Goal: Task Accomplishment & Management: Complete application form

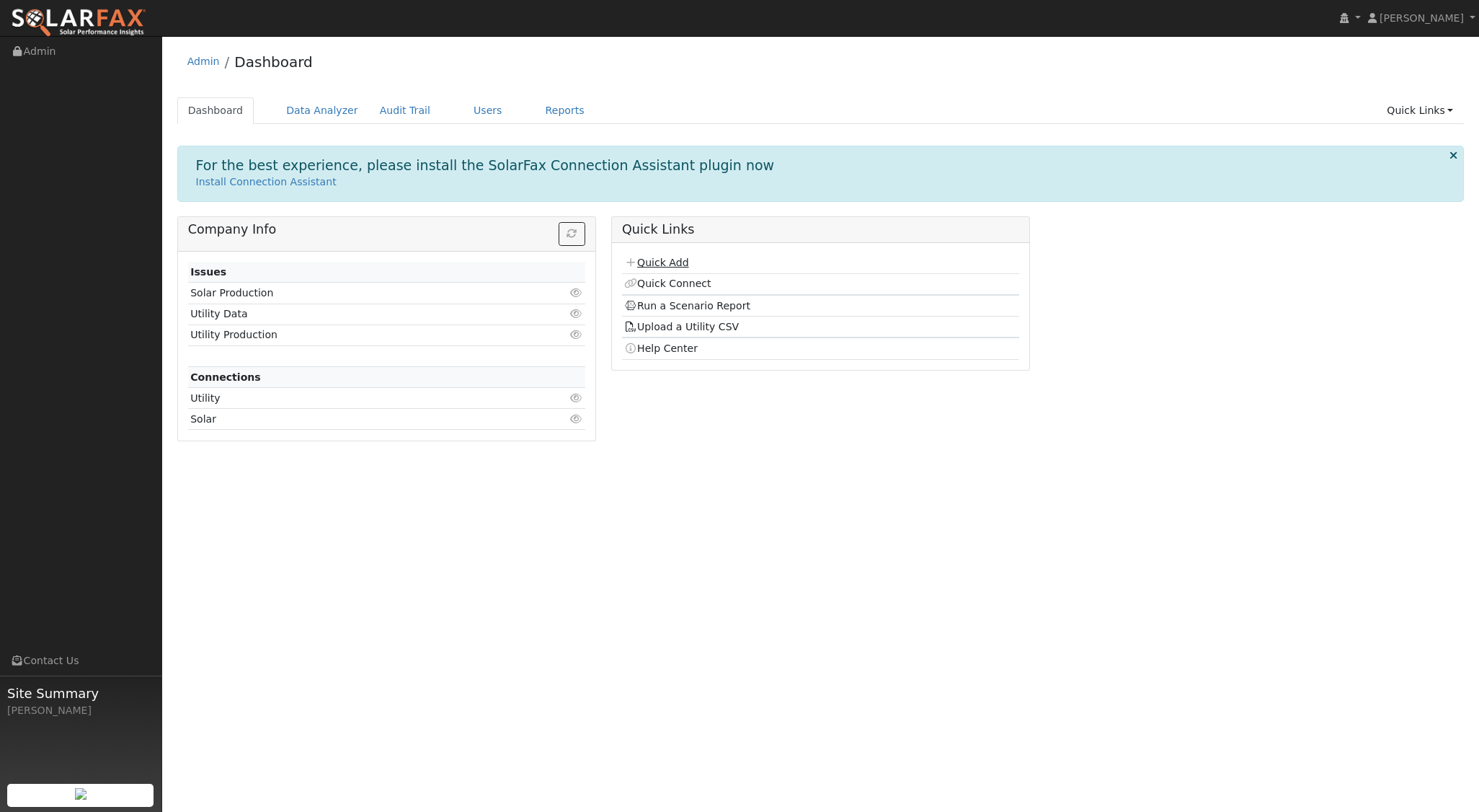
click at [666, 261] on link "Quick Add" at bounding box center [656, 262] width 64 height 11
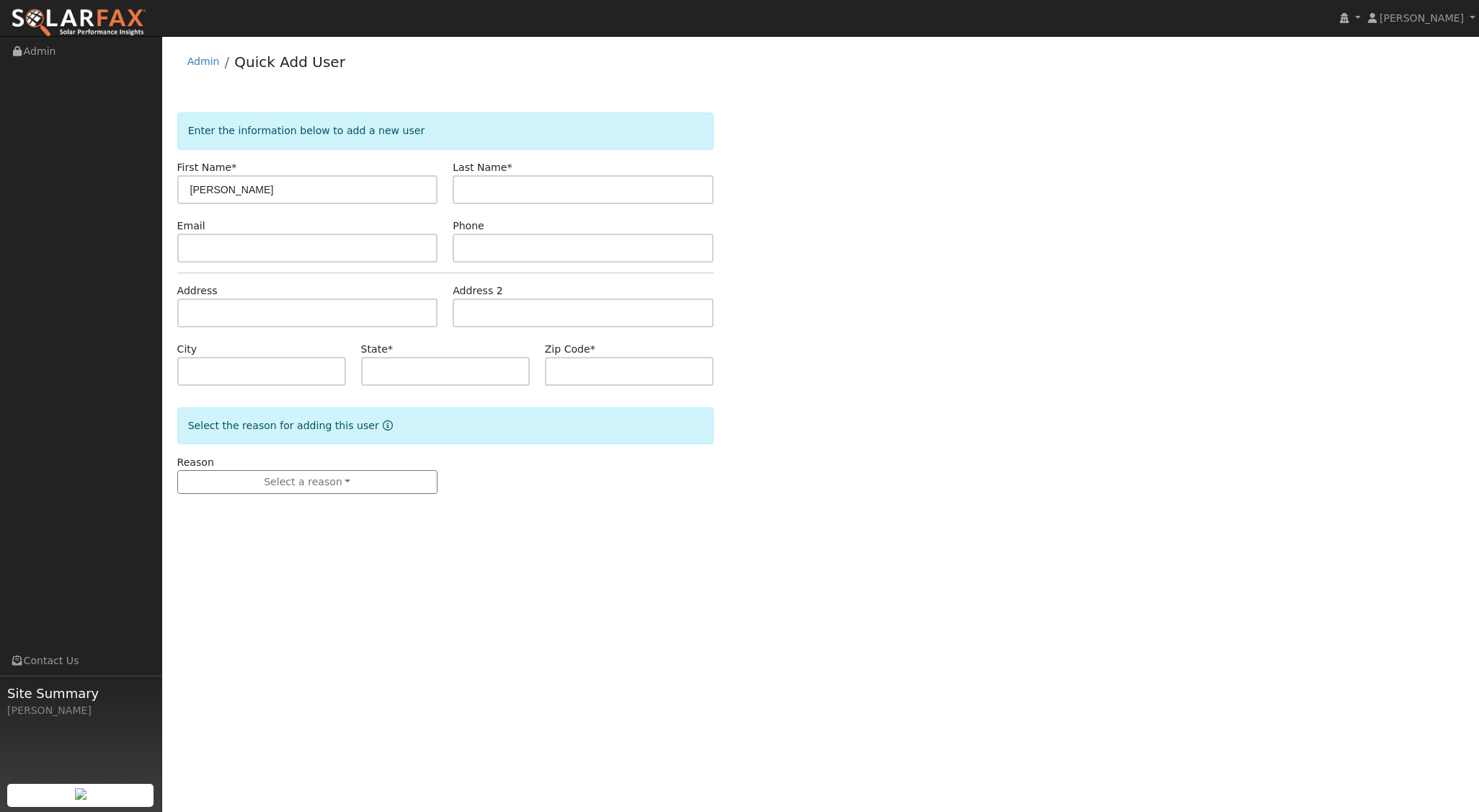
type input "[PERSON_NAME]"
click at [270, 315] on input "text" at bounding box center [307, 313] width 261 height 29
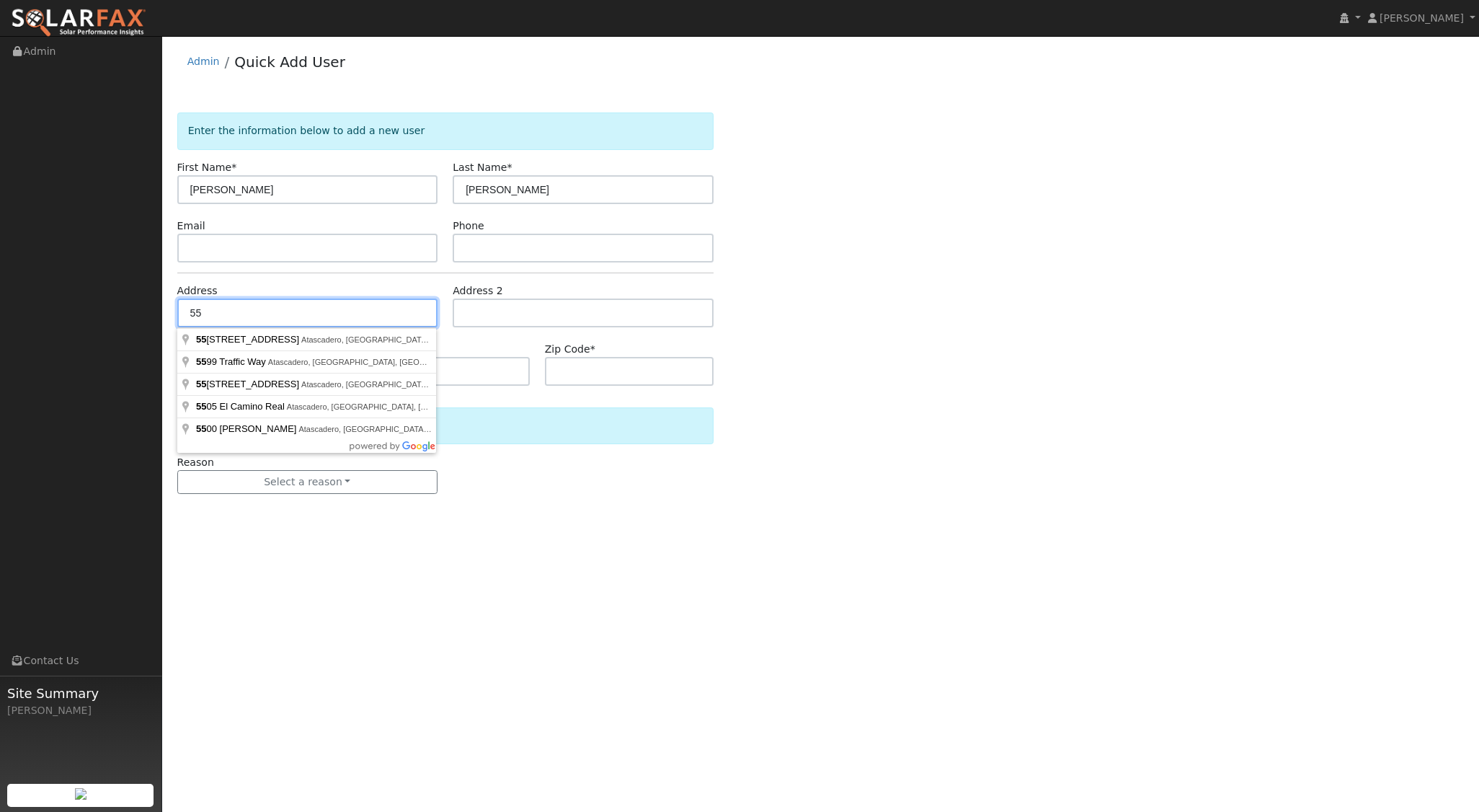
type input "5"
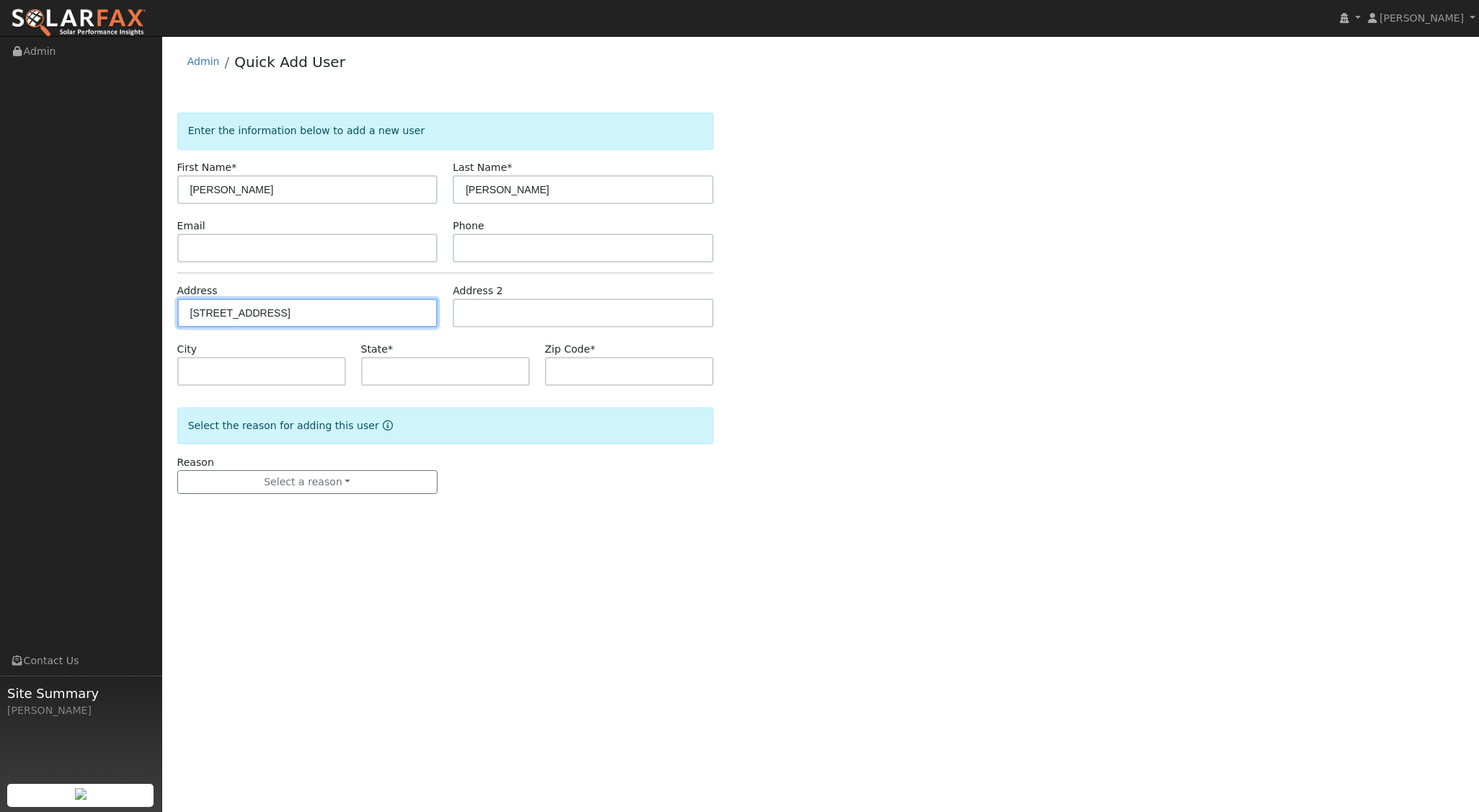
type input "[STREET_ADDRESS]"
type input "[GEOGRAPHIC_DATA][PERSON_NAME]"
type input "CA"
type input "93405"
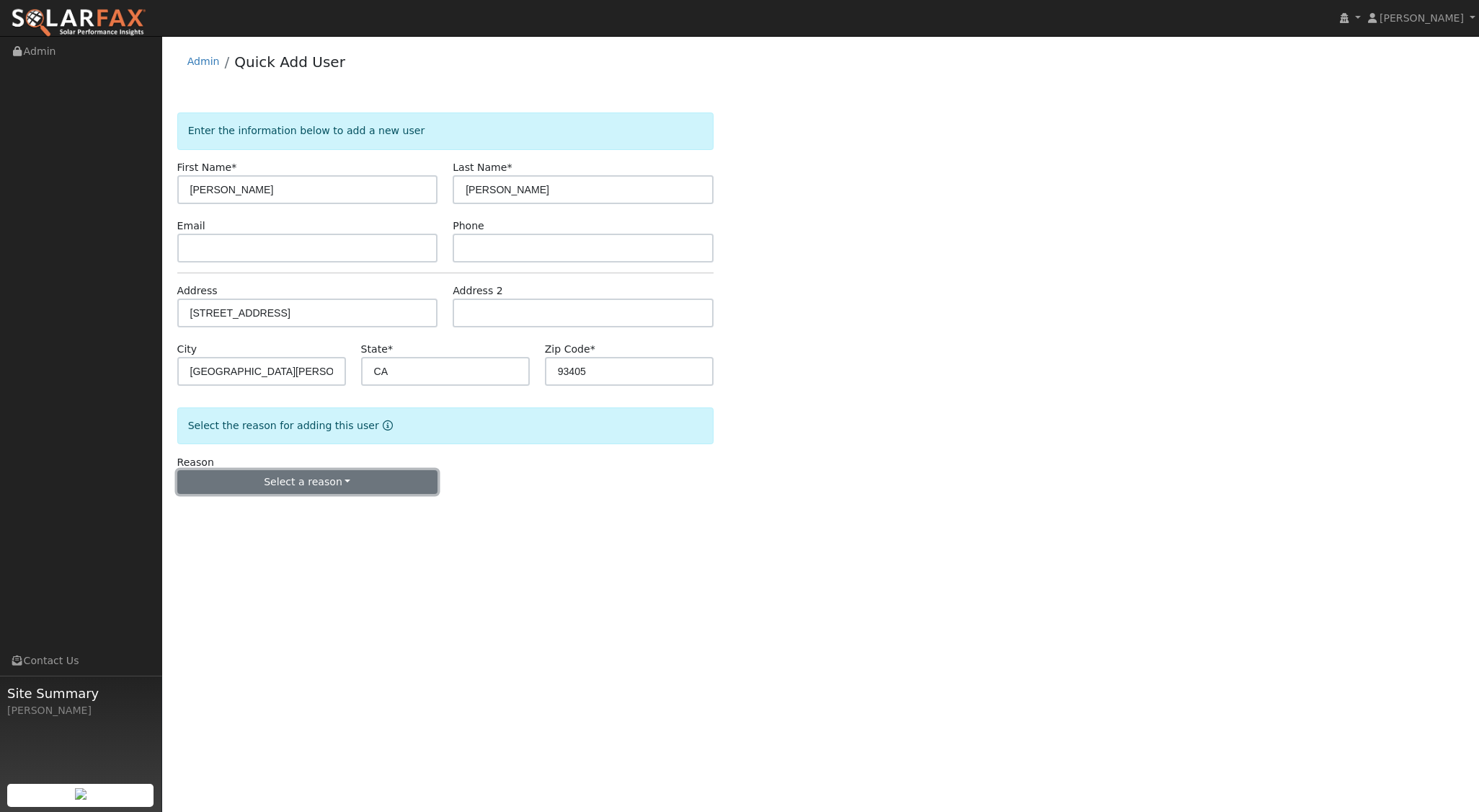
click at [323, 481] on button "Select a reason" at bounding box center [307, 482] width 261 height 24
click at [241, 507] on link "New lead" at bounding box center [258, 511] width 159 height 20
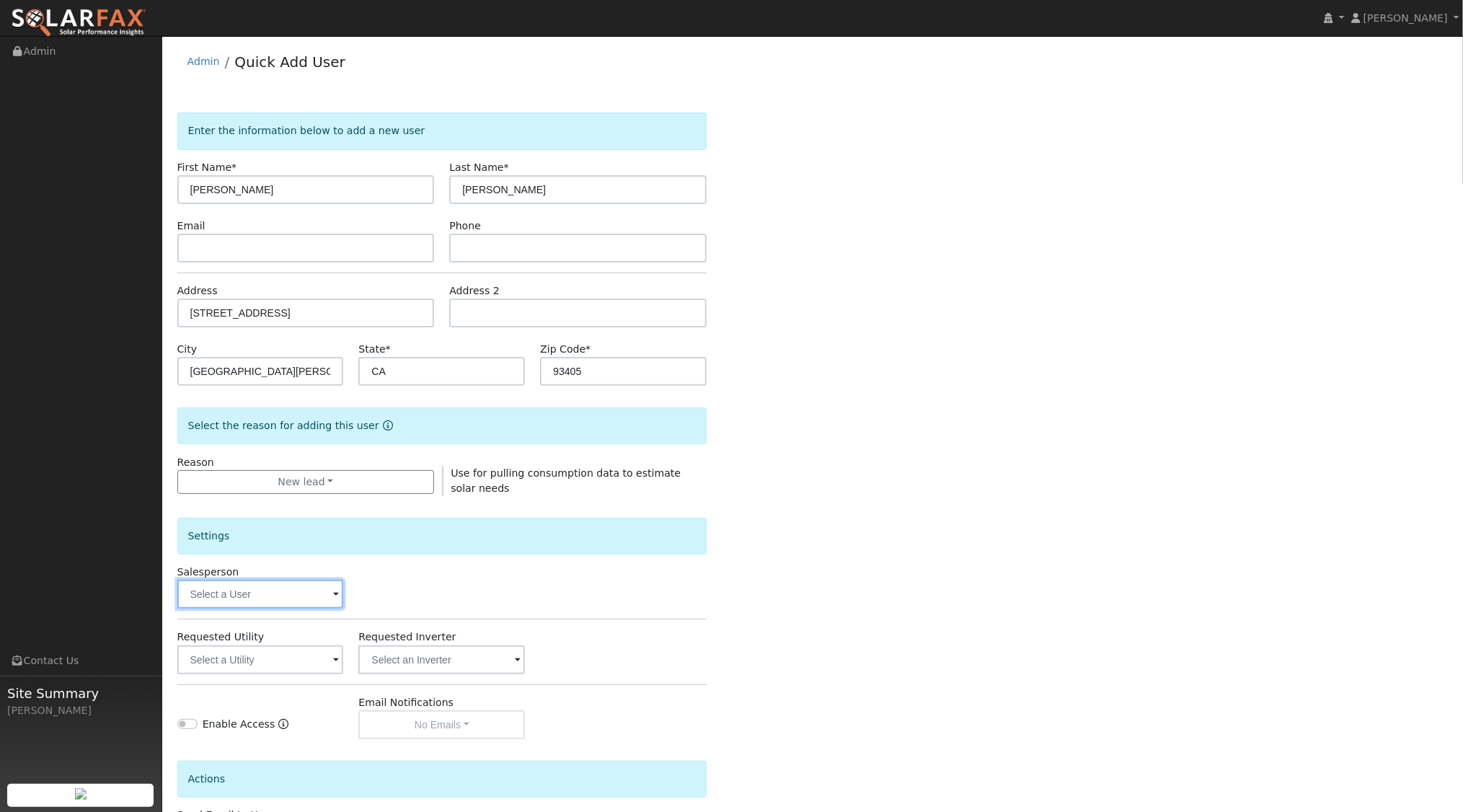
click at [282, 594] on input "text" at bounding box center [261, 594] width 166 height 29
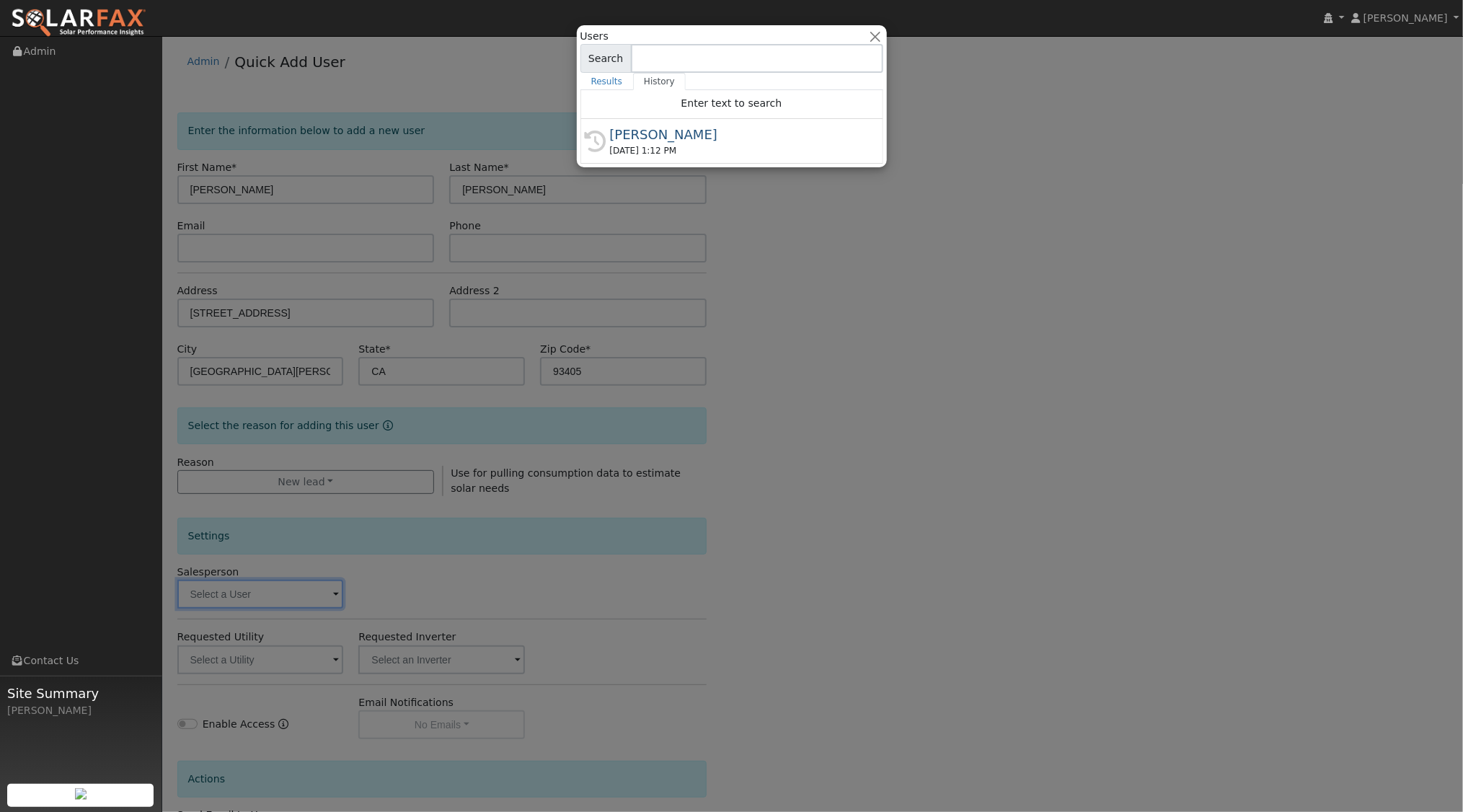
click at [763, 144] on div "[DATE] 1:12 PM" at bounding box center [738, 150] width 257 height 13
type input "[PERSON_NAME]"
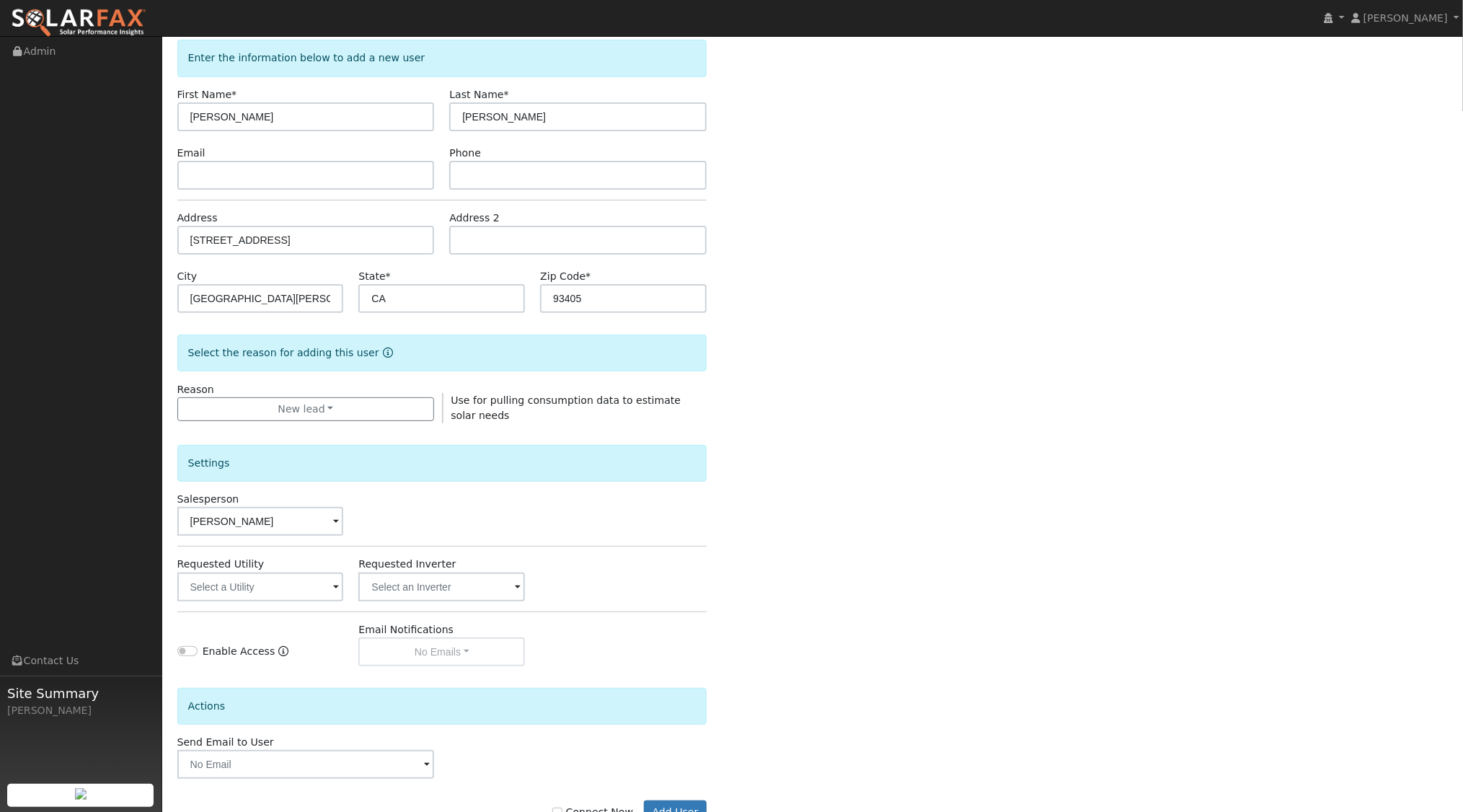
scroll to position [119, 0]
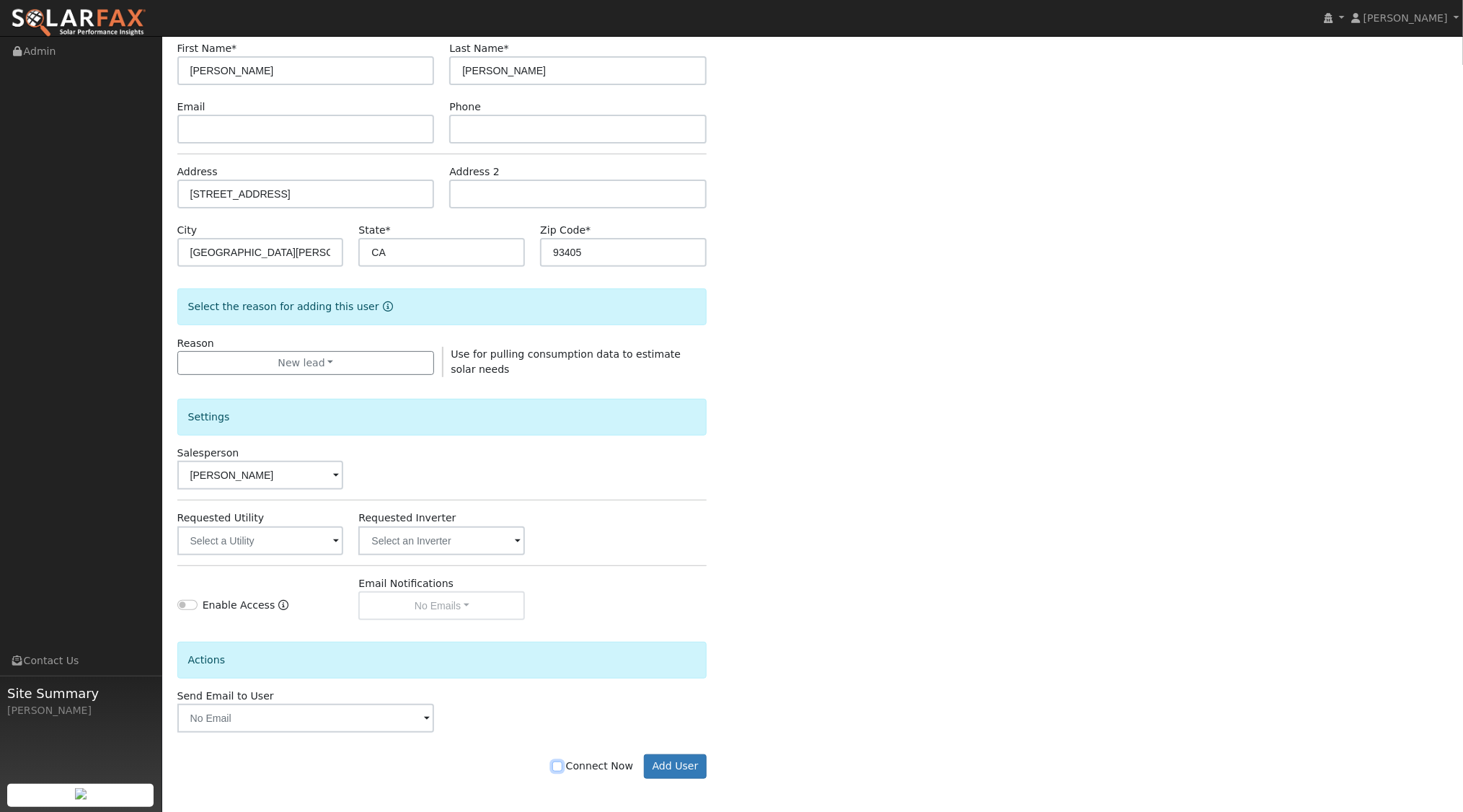
click at [562, 765] on input "Connect Now" at bounding box center [557, 766] width 10 height 10
checkbox input "true"
click at [690, 764] on button "Add User" at bounding box center [675, 766] width 63 height 24
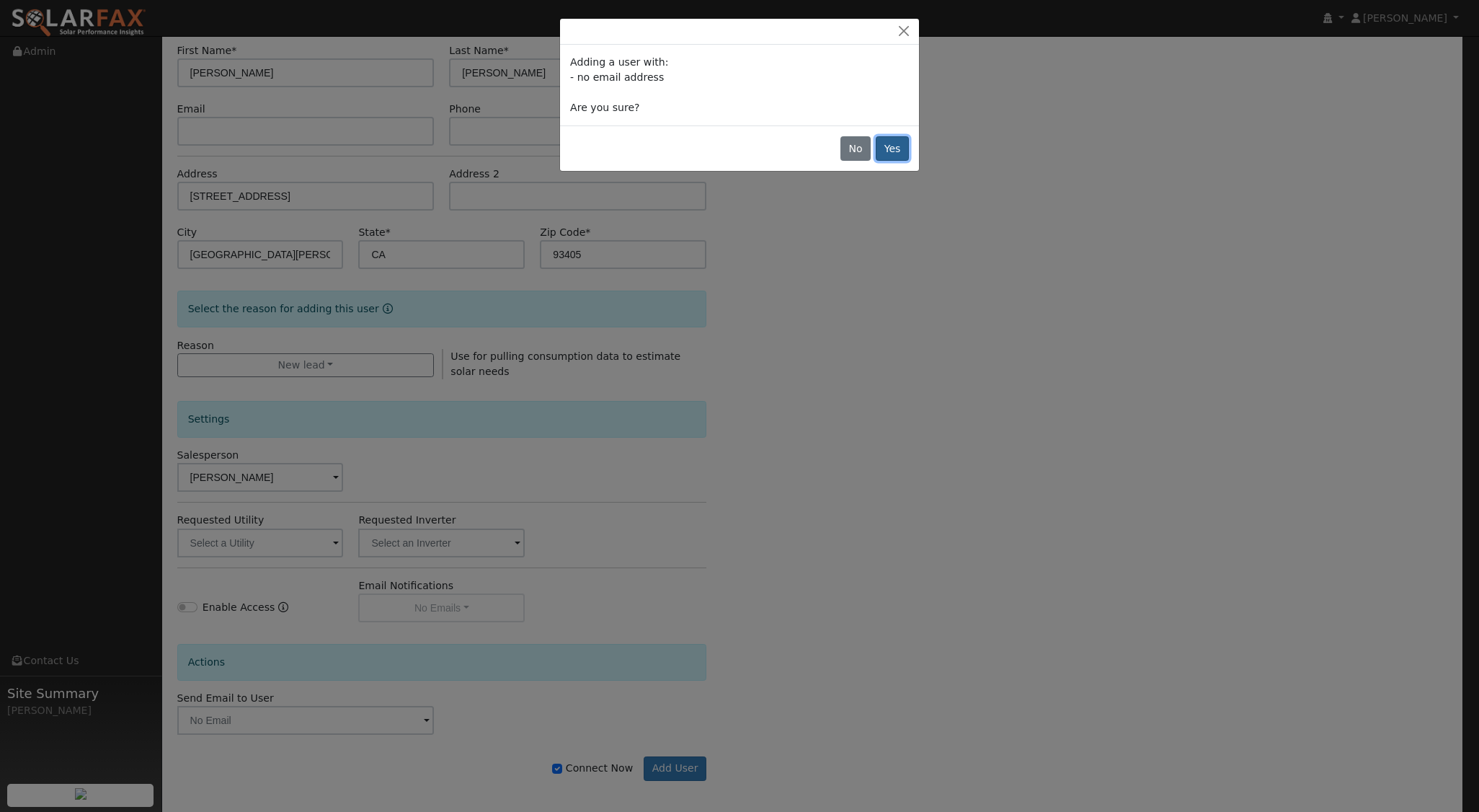
click at [889, 142] on button "Yes" at bounding box center [892, 148] width 33 height 24
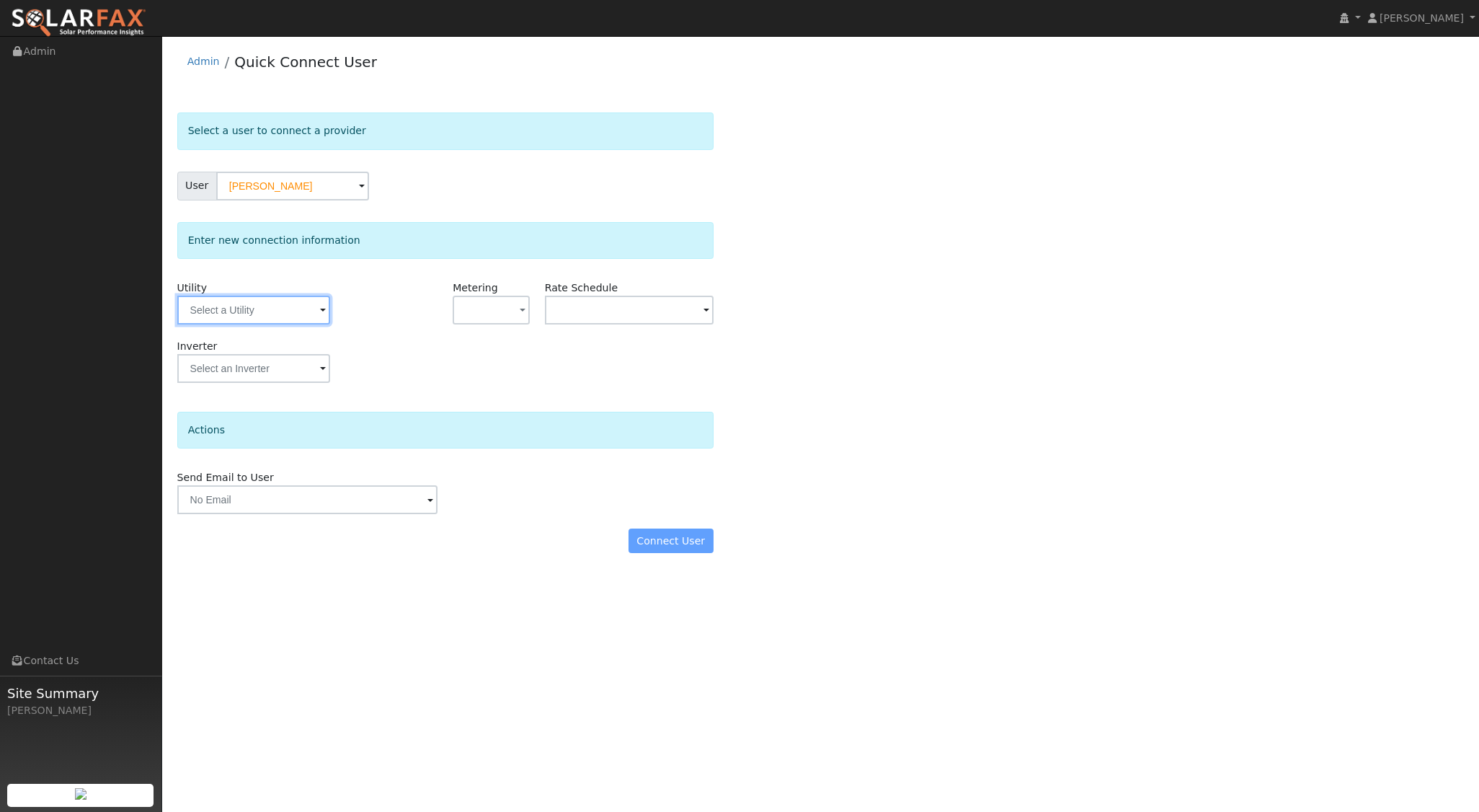
click at [276, 318] on input "text" at bounding box center [254, 310] width 153 height 29
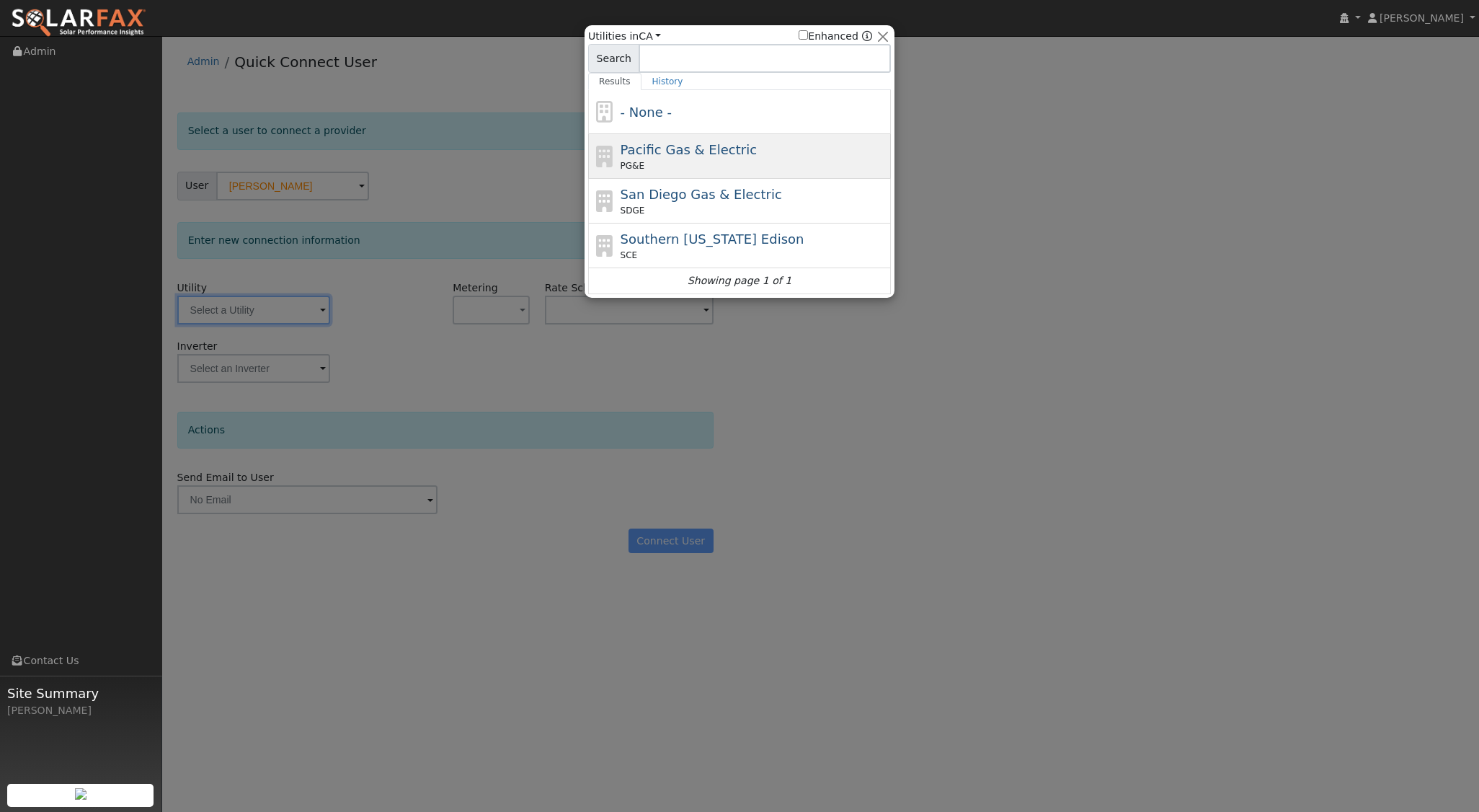
click at [705, 165] on div "PG&E" at bounding box center [755, 165] width 267 height 13
type input "PG&E"
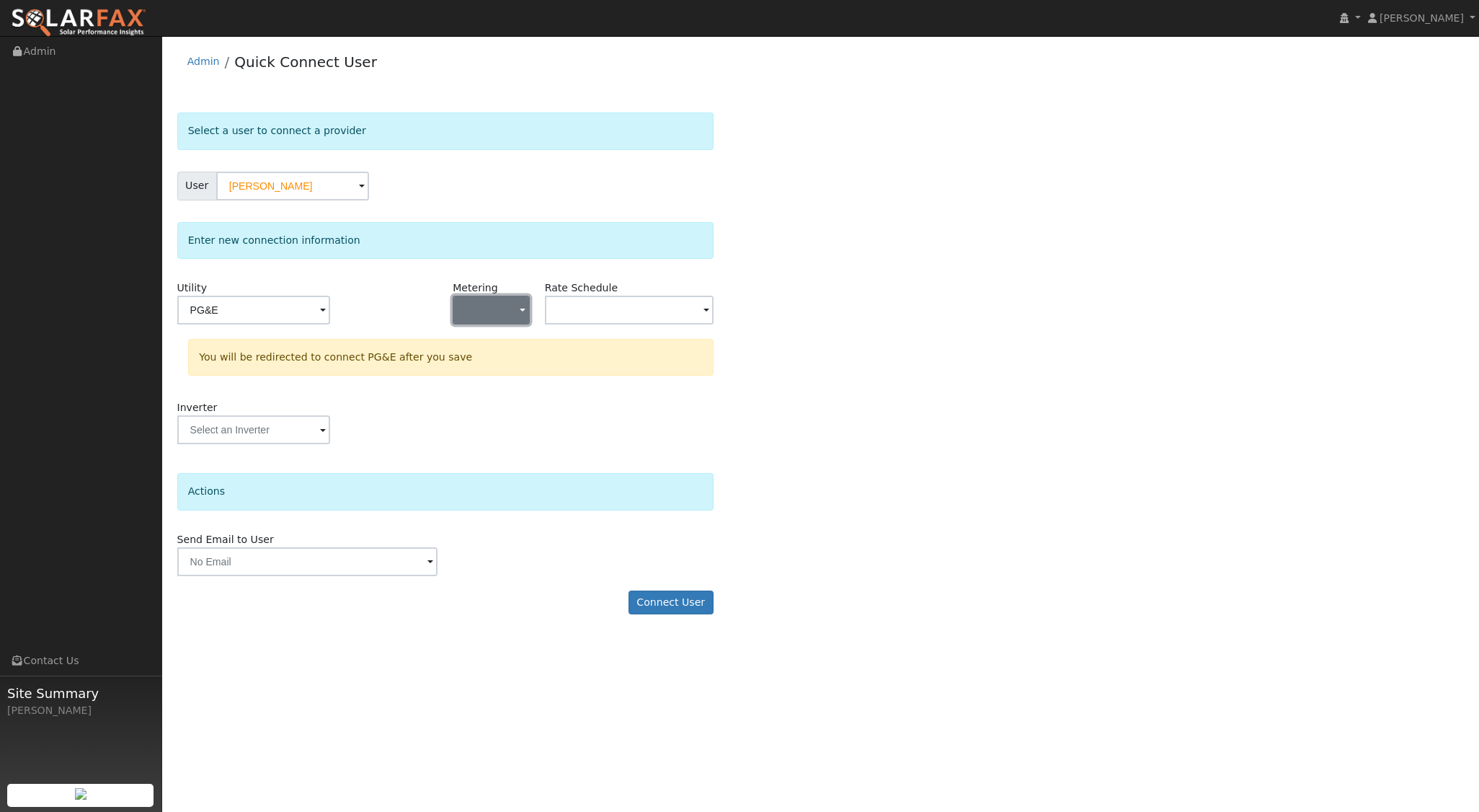
click at [510, 307] on button "button" at bounding box center [490, 310] width 76 height 29
drag, startPoint x: 502, startPoint y: 366, endPoint x: 556, endPoint y: 429, distance: 83.0
click at [502, 366] on link "NEM" at bounding box center [503, 361] width 100 height 20
click at [678, 604] on button "Connect User" at bounding box center [671, 603] width 85 height 24
